Goal: Transaction & Acquisition: Subscribe to service/newsletter

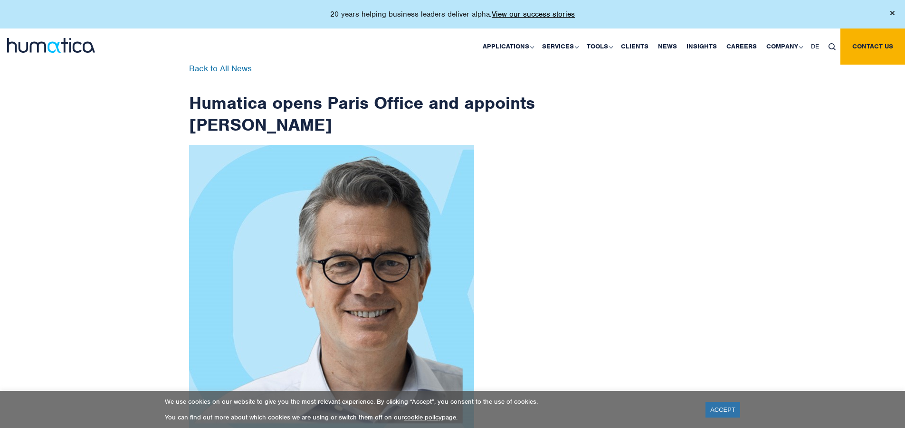
scroll to position [1515, 0]
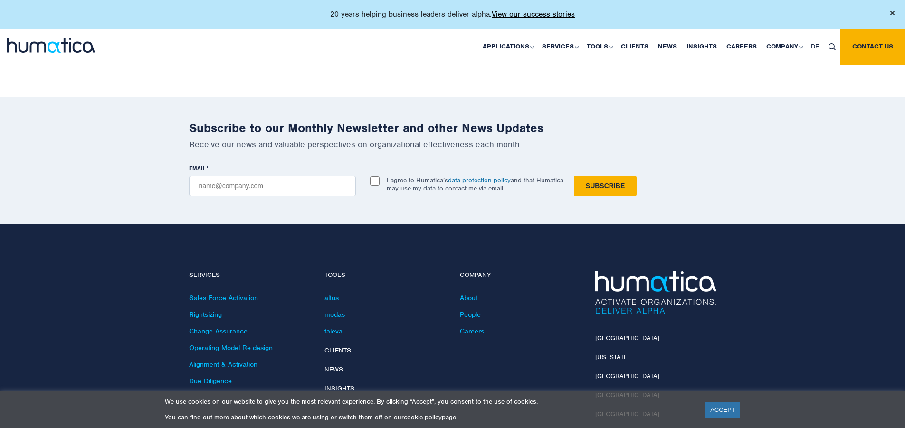
checkbox input "true"
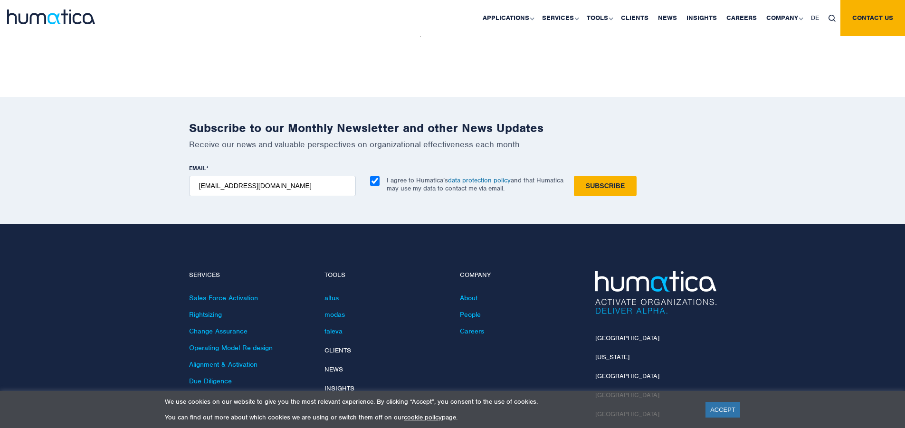
type input "[EMAIL_ADDRESS][DOMAIN_NAME]"
click at [574, 176] on input "Subscribe" at bounding box center [605, 186] width 63 height 20
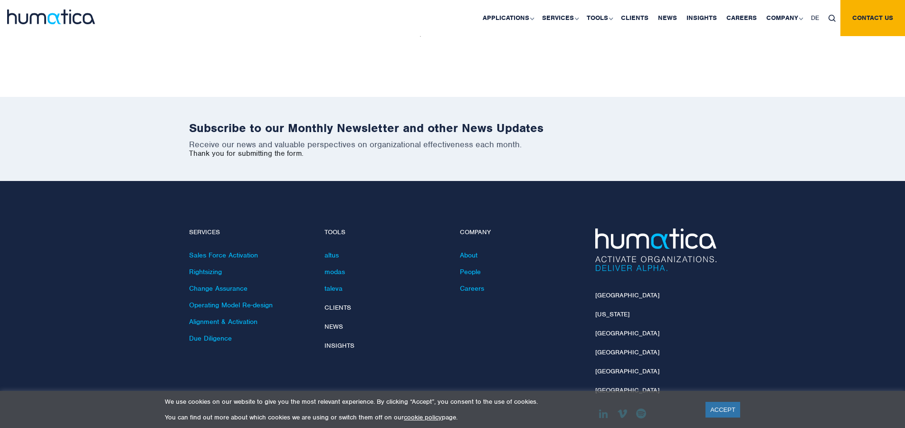
scroll to position [1473, 0]
